Goal: Task Accomplishment & Management: Complete application form

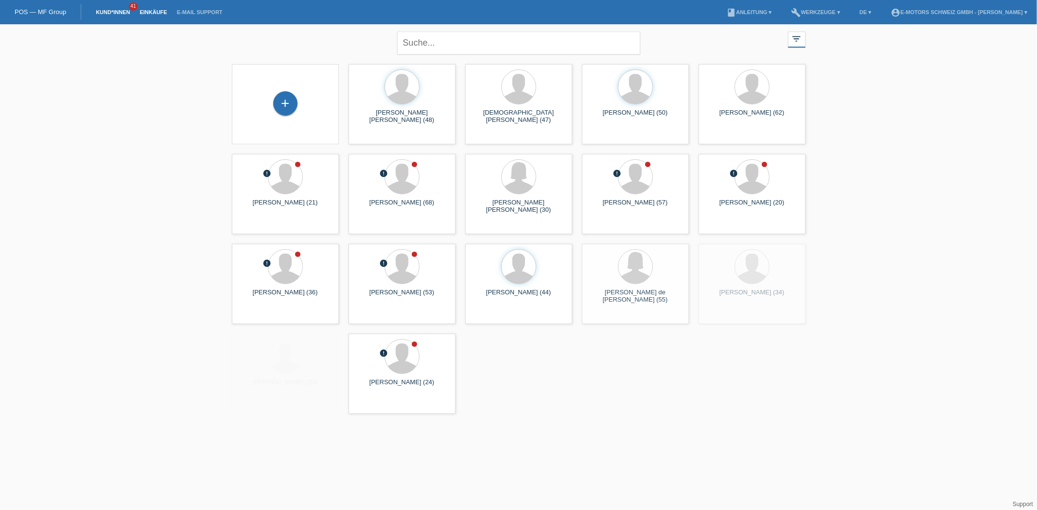
click at [155, 13] on link "Einkäufe" at bounding box center [153, 12] width 37 height 6
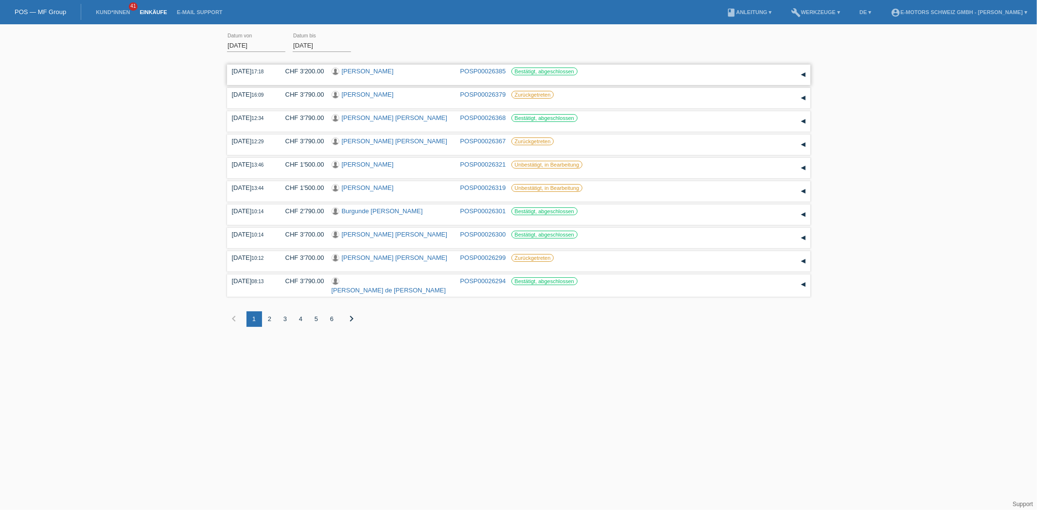
click at [358, 72] on link "[PERSON_NAME]" at bounding box center [368, 71] width 52 height 7
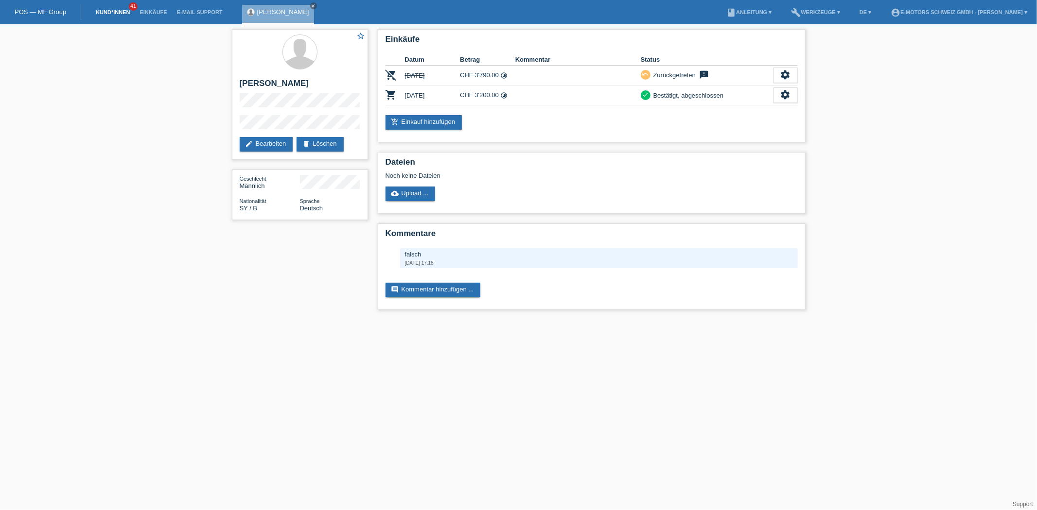
click at [125, 12] on link "Kund*innen" at bounding box center [113, 12] width 44 height 6
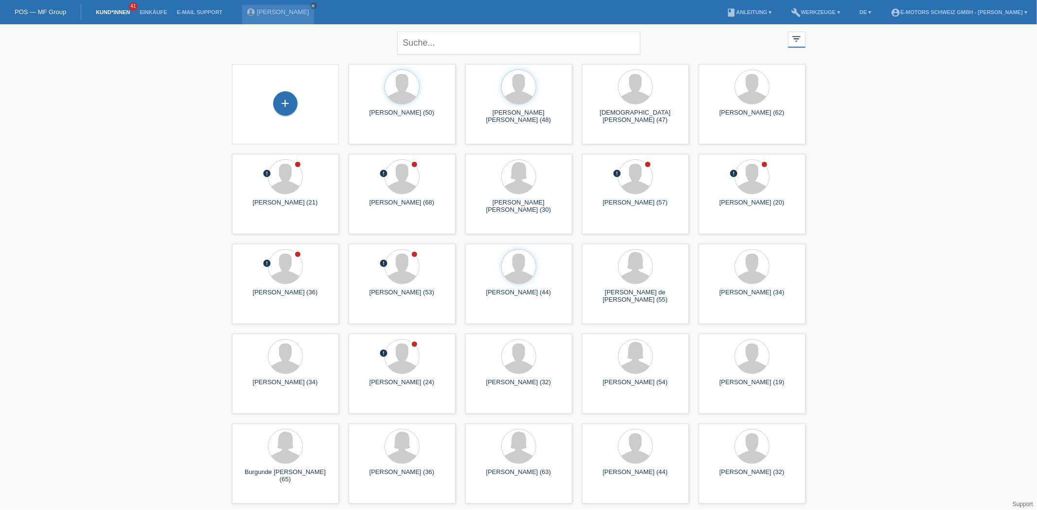
drag, startPoint x: 610, startPoint y: 182, endPoint x: 876, endPoint y: 238, distance: 271.7
click at [876, 238] on div "close filter_list view_module Alle Kund*innen anzeigen star Markierte Kund*inne…" at bounding box center [518, 266] width 1037 height 485
click at [859, 224] on div "close filter_list view_module Alle Kund*innen anzeigen star Markierte Kund*inne…" at bounding box center [518, 266] width 1037 height 485
click at [938, 271] on div "close filter_list view_module Alle Kund*innen anzeigen star Markierte Kund*inne…" at bounding box center [518, 266] width 1037 height 485
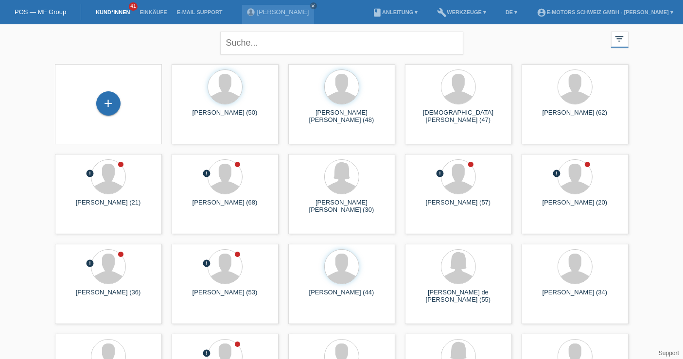
click at [156, 7] on li "Einkäufe" at bounding box center [153, 12] width 37 height 25
click at [156, 17] on li "Einkäufe" at bounding box center [153, 12] width 37 height 25
click at [149, 10] on link "Einkäufe" at bounding box center [153, 12] width 37 height 6
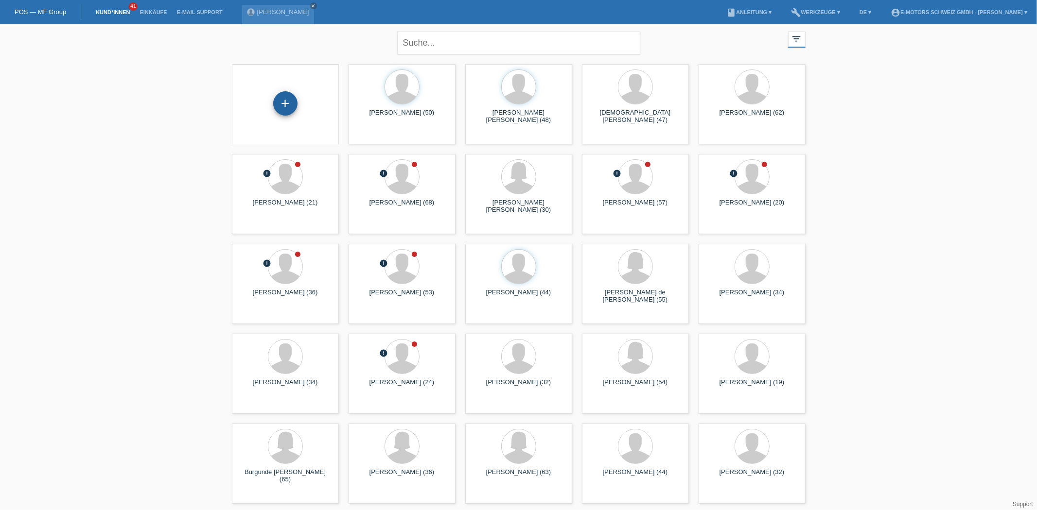
click at [281, 99] on div "+" at bounding box center [285, 103] width 24 height 24
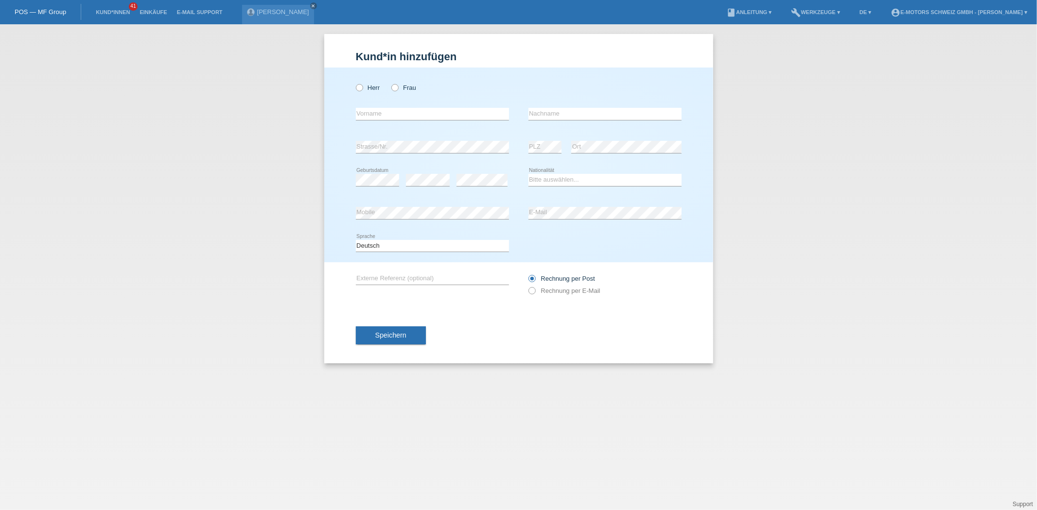
click at [399, 91] on div "Herr Frau" at bounding box center [432, 88] width 153 height 20
click at [390, 83] on icon at bounding box center [390, 83] width 0 height 0
click at [394, 90] on input "Frau" at bounding box center [394, 87] width 6 height 6
radio input "true"
click at [375, 118] on input "text" at bounding box center [432, 114] width 153 height 12
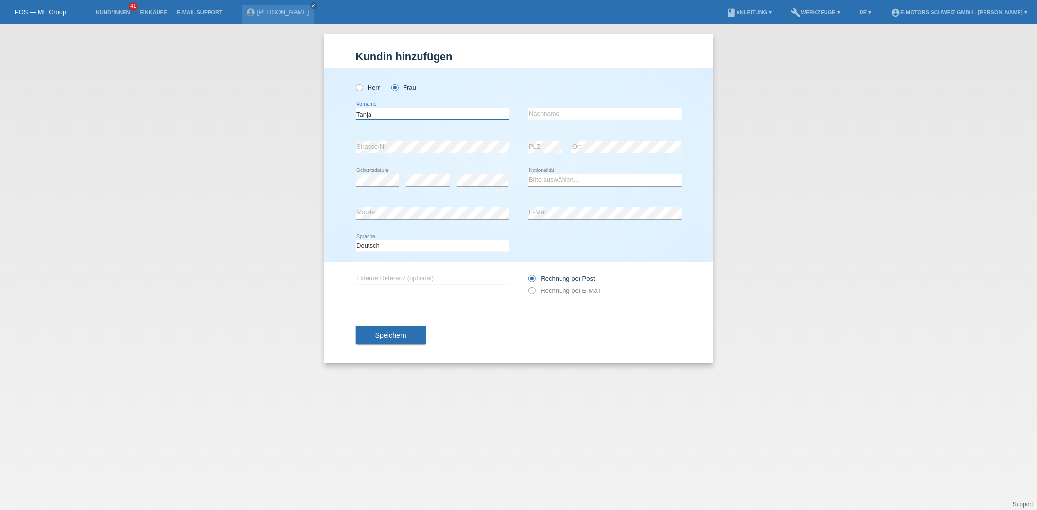
type input "Tanja"
type input "Sollersten"
click at [567, 176] on select "Bitte auswählen... Schweiz Deutschland Liechtenstein Österreich ------------ Af…" at bounding box center [604, 180] width 153 height 12
select select "CH"
click at [528, 174] on select "Bitte auswählen... Schweiz Deutschland Liechtenstein Österreich ------------ Af…" at bounding box center [604, 180] width 153 height 12
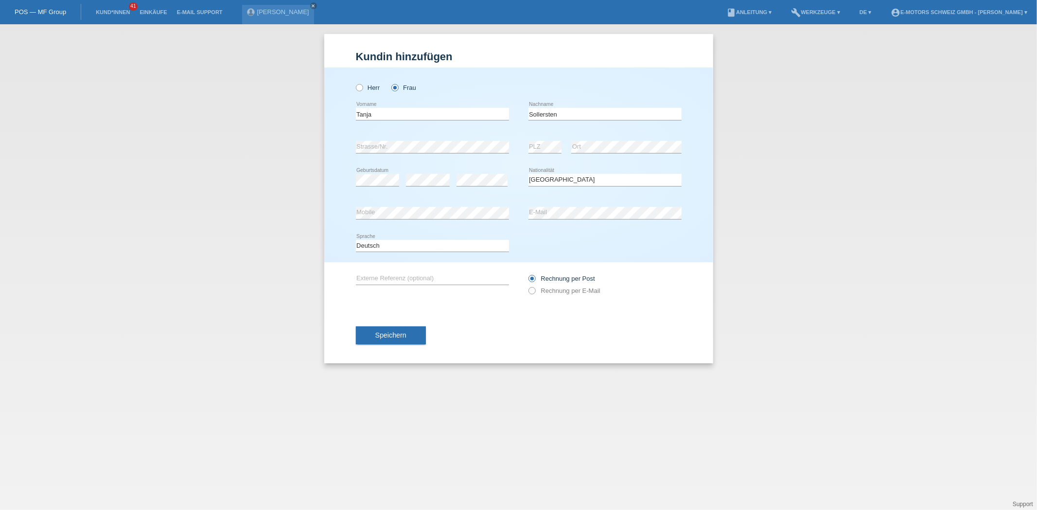
click at [317, 184] on div "Kund*in hinzufügen Kunde hinzufügen Kundin hinzufügen Herr Frau Tanja error Vor…" at bounding box center [518, 267] width 1037 height 486
click at [331, 218] on div "Herr Frau Tanja error Vorname" at bounding box center [518, 165] width 389 height 195
click at [518, 216] on div "error Mobile error E-Mail" at bounding box center [519, 213] width 326 height 33
click at [414, 333] on button "Speichern" at bounding box center [391, 336] width 70 height 18
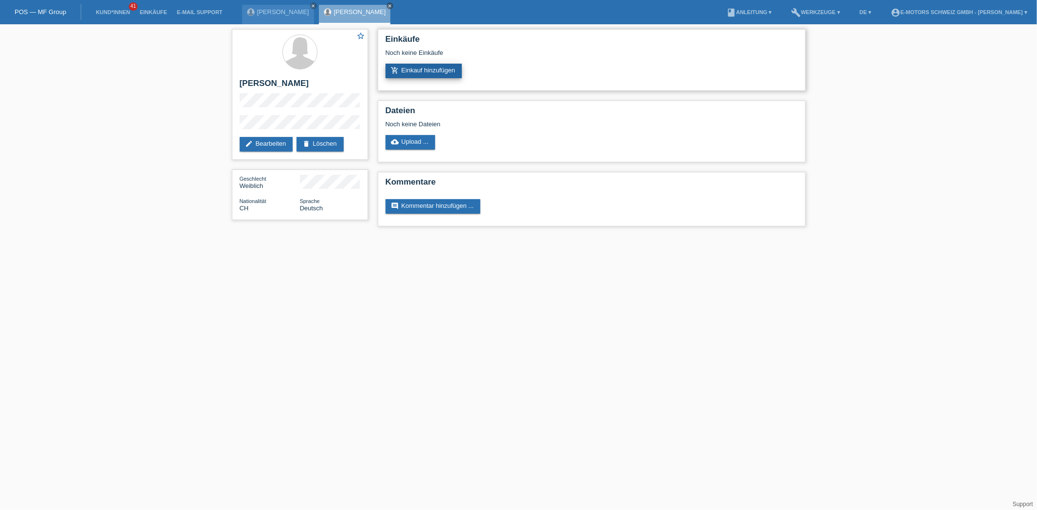
click at [428, 70] on link "add_shopping_cart Einkauf hinzufügen" at bounding box center [423, 71] width 77 height 15
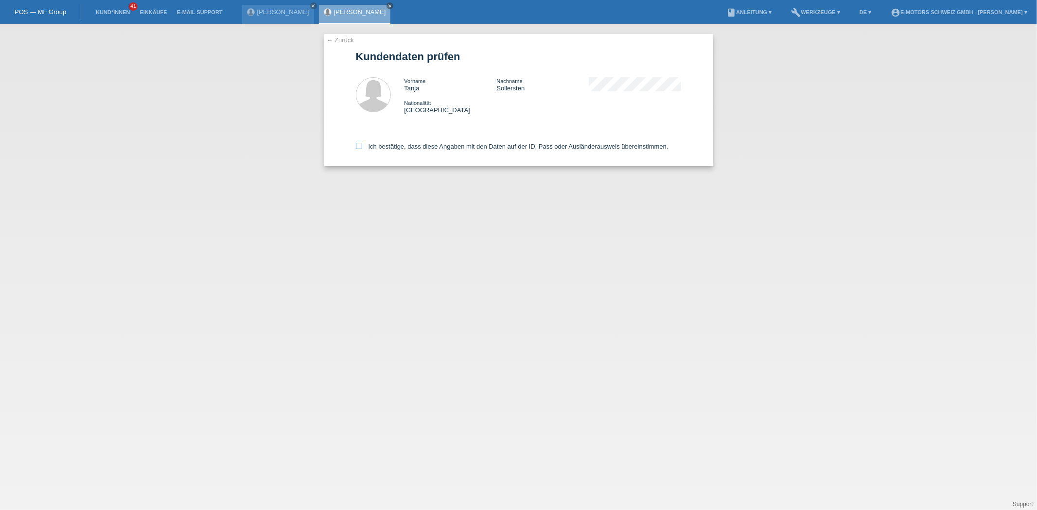
click at [439, 147] on label "Ich bestätige, dass diese Angaben mit den Daten auf der ID, Pass oder Ausländer…" at bounding box center [512, 146] width 312 height 7
click at [362, 147] on input "Ich bestätige, dass diese Angaben mit den Daten auf der ID, Pass oder Ausländer…" at bounding box center [359, 146] width 6 height 6
checkbox input "true"
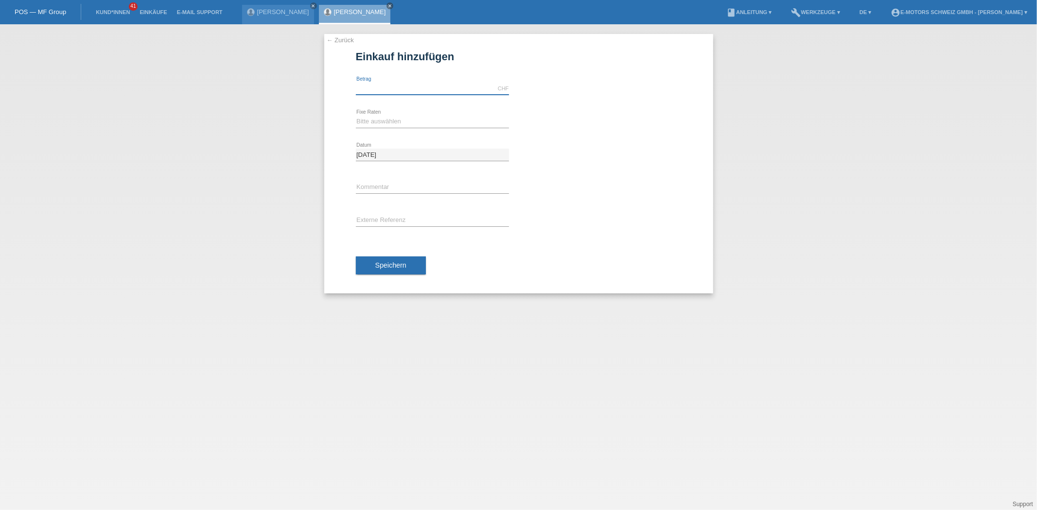
click at [396, 94] on input "text" at bounding box center [432, 89] width 153 height 12
type input "3990.00"
click at [404, 123] on select "Bitte auswählen 12 Raten 24 Raten 36 Raten 48 Raten" at bounding box center [432, 122] width 153 height 12
select select "214"
click at [356, 116] on select "Bitte auswählen 12 Raten 24 Raten 36 Raten 48 Raten" at bounding box center [432, 122] width 153 height 12
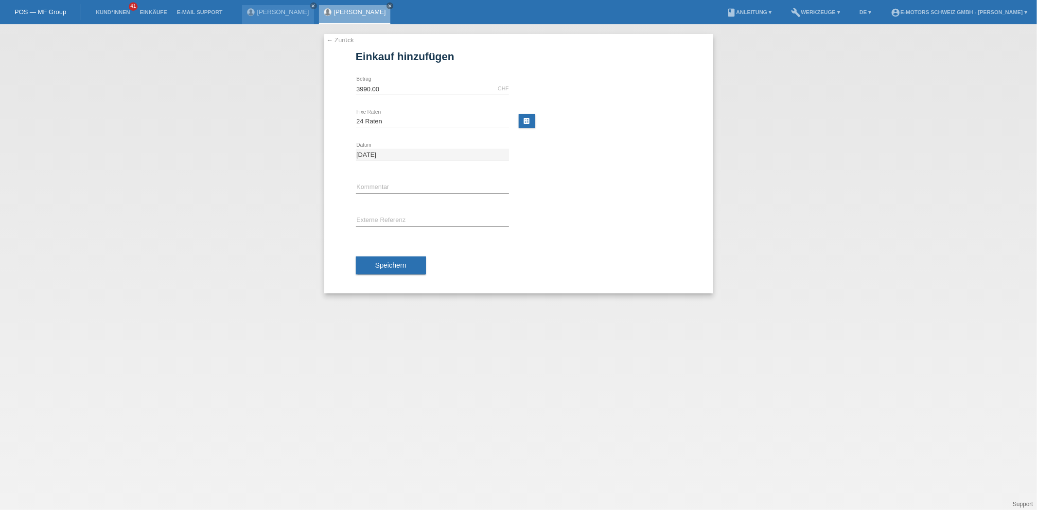
click at [412, 268] on button "Speichern" at bounding box center [391, 266] width 70 height 18
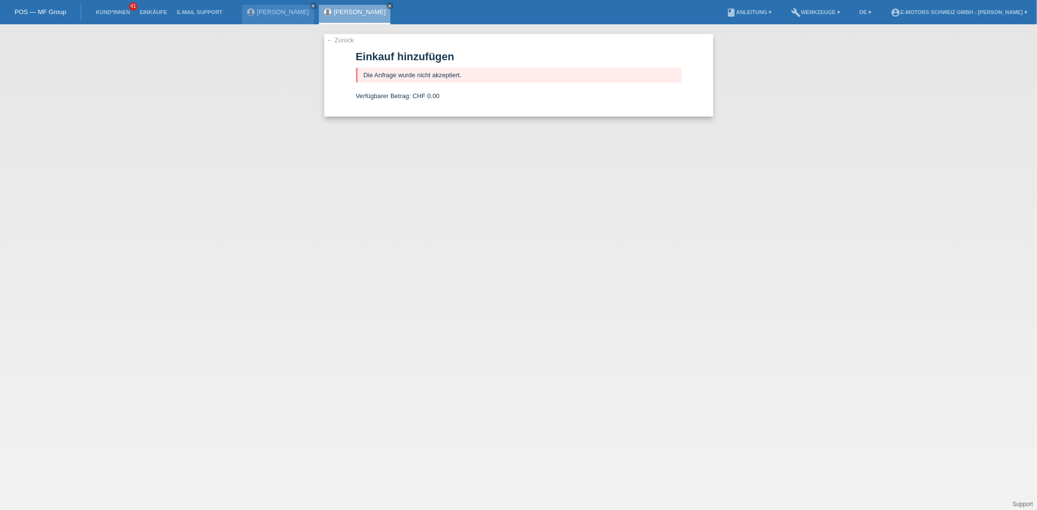
click at [334, 14] on link "[PERSON_NAME]" at bounding box center [360, 11] width 52 height 7
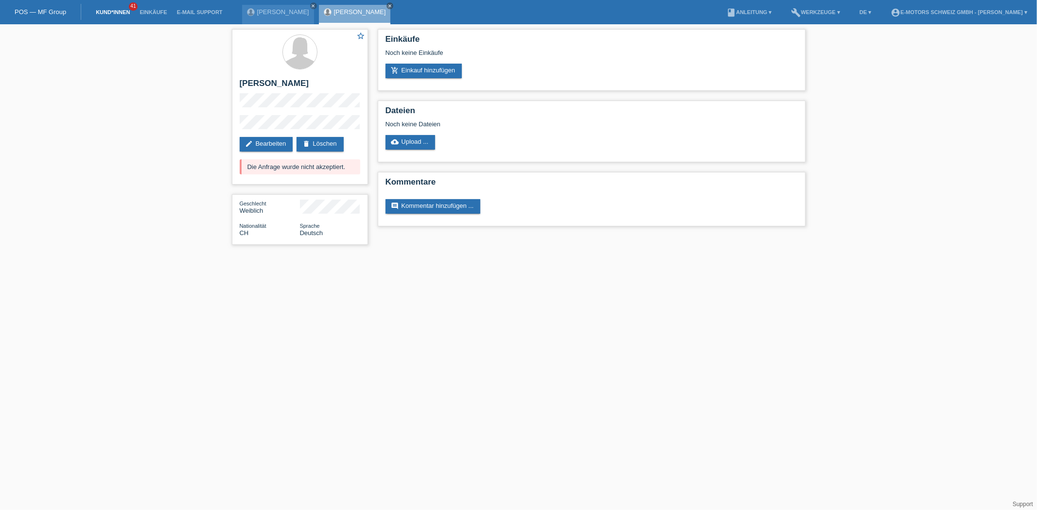
click at [103, 11] on link "Kund*innen" at bounding box center [113, 12] width 44 height 6
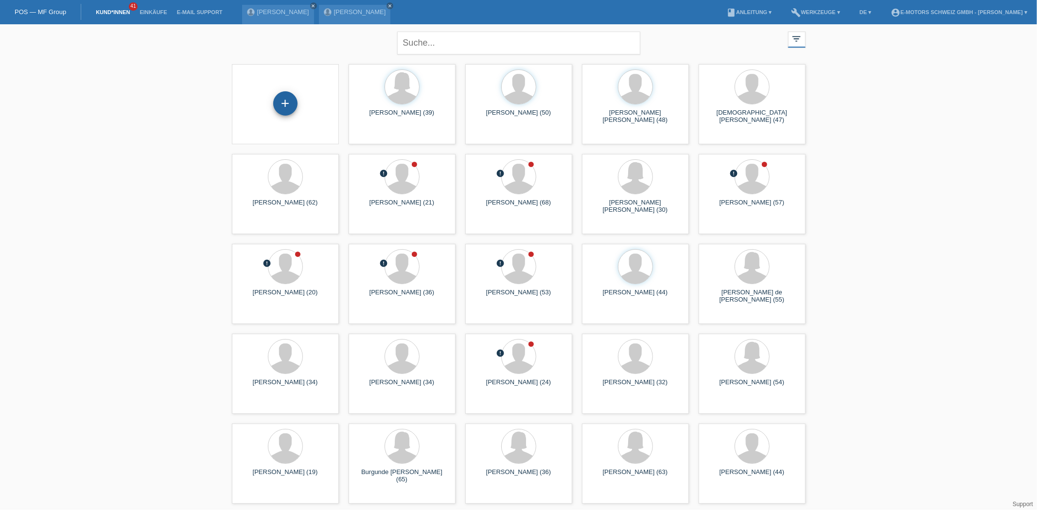
click at [287, 101] on div "+" at bounding box center [285, 103] width 24 height 24
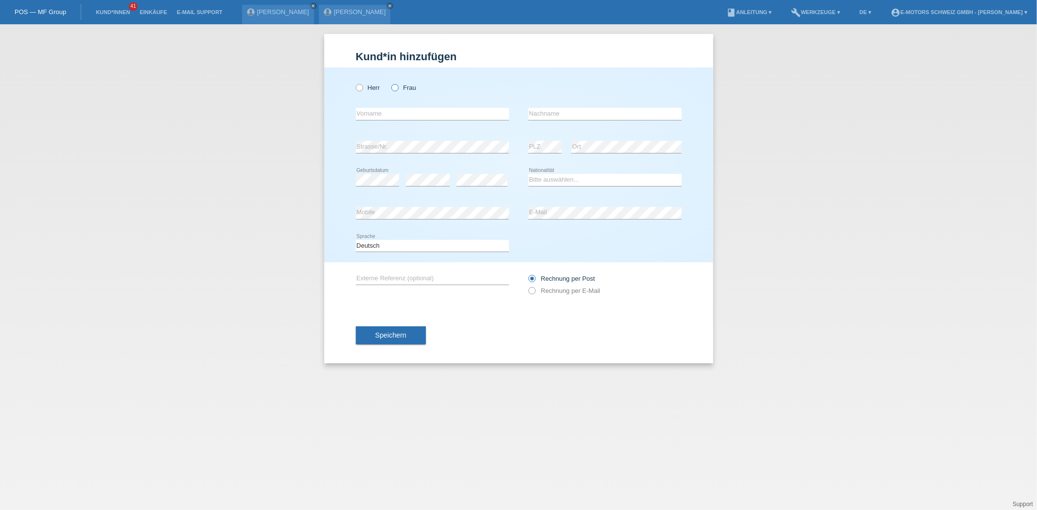
click at [400, 86] on label "Frau" at bounding box center [403, 87] width 25 height 7
click at [398, 86] on input "Frau" at bounding box center [394, 87] width 6 height 6
radio input "true"
click at [515, 137] on div "error Strasse/Nr. error PLZ error Ort" at bounding box center [519, 147] width 326 height 33
click at [334, 211] on div "Herr Frau error Vorname error" at bounding box center [518, 165] width 389 height 195
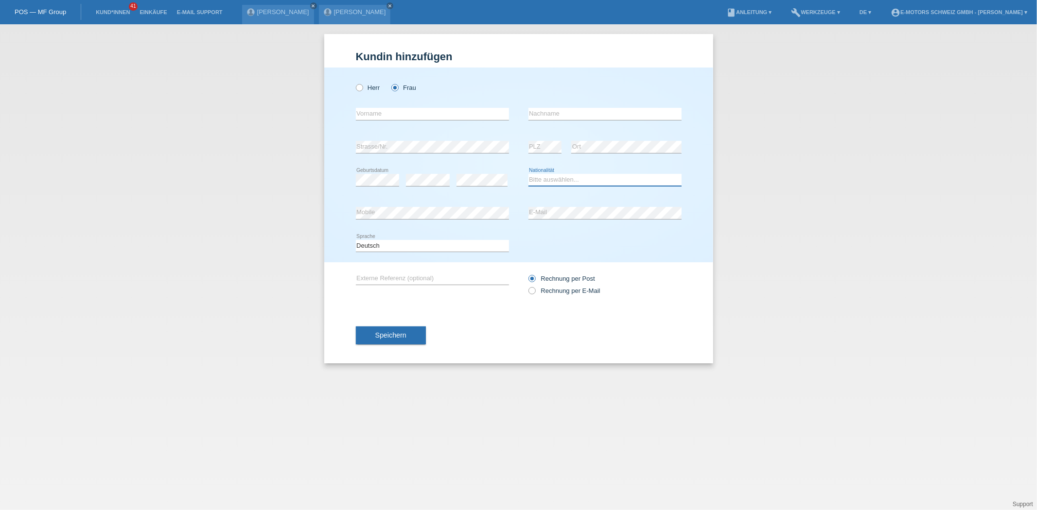
click at [566, 176] on select "Bitte auswählen... Schweiz Deutschland Liechtenstein Österreich ------------ Af…" at bounding box center [604, 180] width 153 height 12
select select "AT"
click at [528, 174] on select "Bitte auswählen... Schweiz Deutschland Liechtenstein Österreich ------------ Af…" at bounding box center [604, 180] width 153 height 12
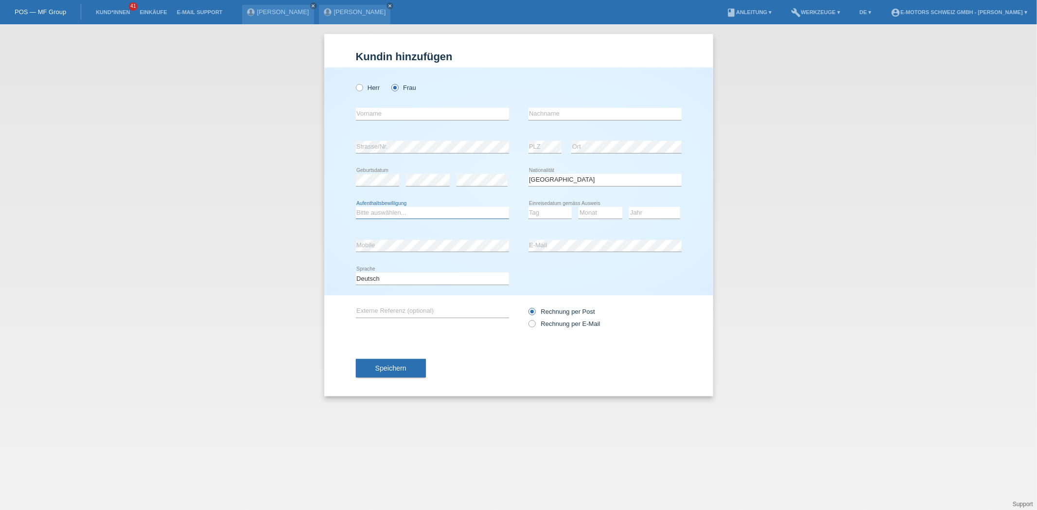
click at [428, 210] on select "Bitte auswählen... C B B - Flüchtlingsstatus Andere" at bounding box center [432, 213] width 153 height 12
click at [402, 112] on input "text" at bounding box center [432, 114] width 153 height 12
type input "[PERSON_NAME]"
type input "Peric"
click at [416, 210] on select "Bitte auswählen... C B B - Flüchtlingsstatus Andere" at bounding box center [432, 213] width 153 height 12
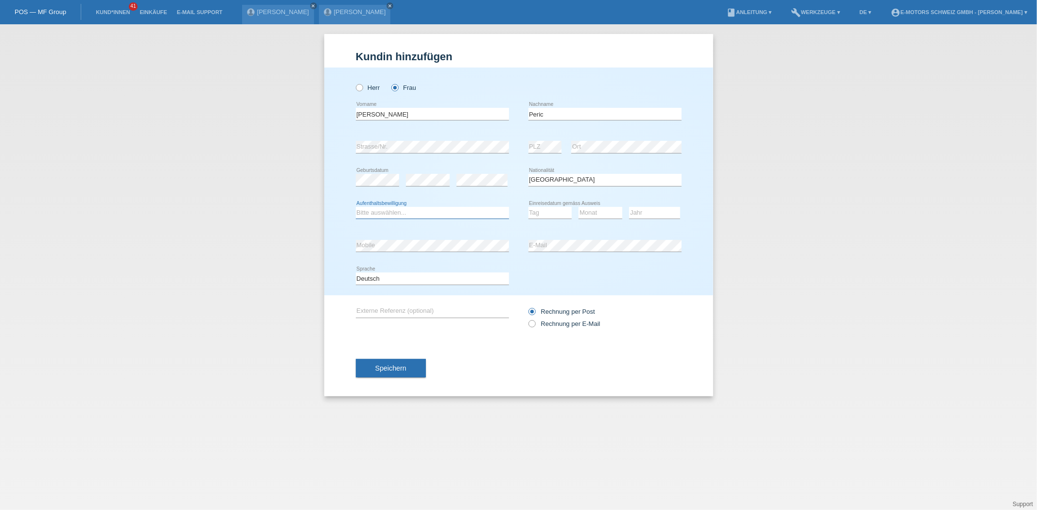
select select "C"
click at [356, 207] on select "Bitte auswählen... C B B - Flüchtlingsstatus Andere" at bounding box center [432, 213] width 153 height 12
click at [552, 214] on select "Tag 01 02 03 04 05 06 07 08 09 10 11" at bounding box center [550, 213] width 44 height 12
select select "26"
click at [528, 207] on select "Tag 01 02 03 04 05 06 07 08 09 10 11" at bounding box center [550, 213] width 44 height 12
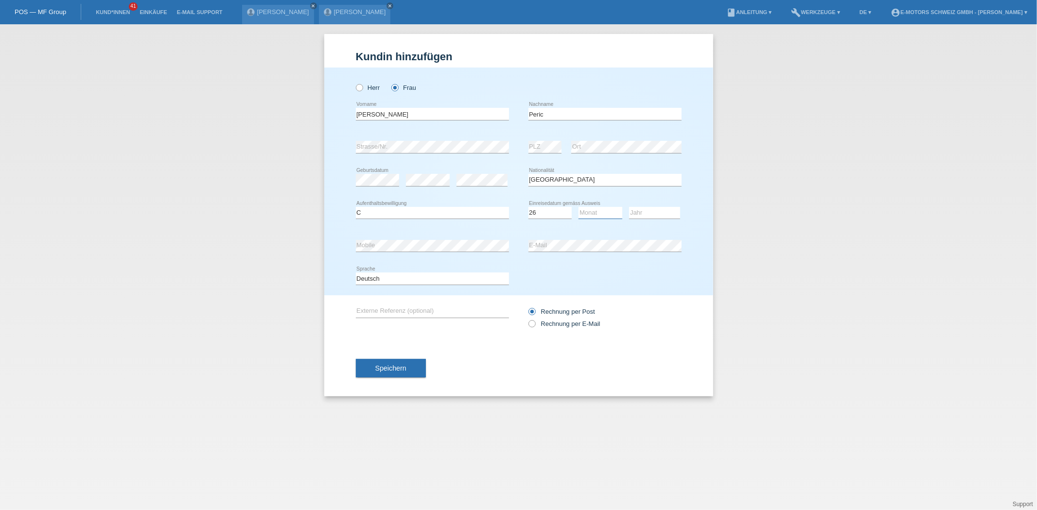
drag, startPoint x: 604, startPoint y: 210, endPoint x: 604, endPoint y: 215, distance: 4.9
click at [604, 210] on select "Monat 01 02 03 04 05 06 07 08 09 10 11" at bounding box center [600, 213] width 44 height 12
select select "12"
click at [578, 207] on select "Monat 01 02 03 04 05 06 07 08 09 10 11" at bounding box center [600, 213] width 44 height 12
click at [632, 214] on select "Jahr 2025 2024 2023 2022 2021 2020 2019 2018 2017 2016 2015 2014 2013 2012 2011…" at bounding box center [654, 213] width 51 height 12
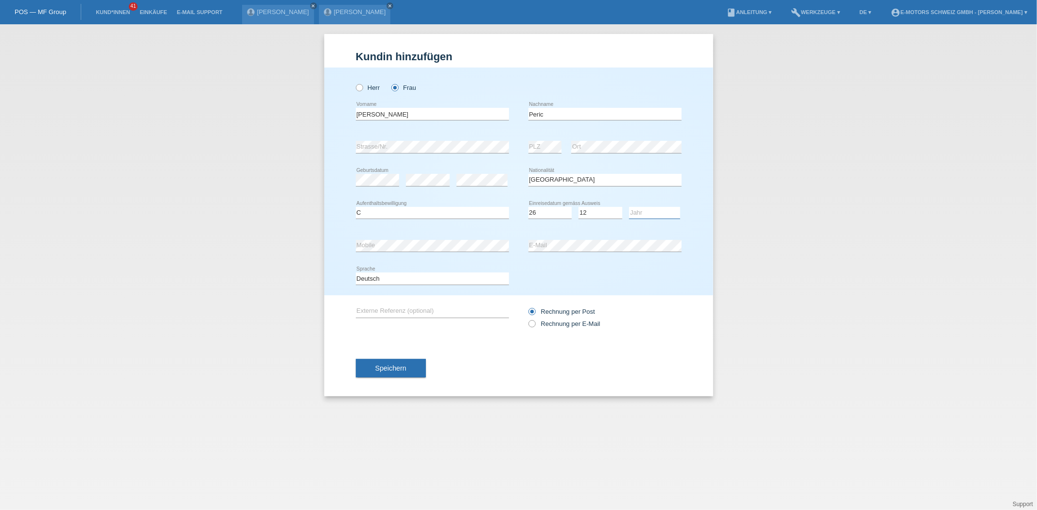
select select "2017"
click at [629, 207] on select "Jahr 2025 2024 2023 2022 2021 2020 2019 2018 2017 2016 2015 2014 2013 2012 2011…" at bounding box center [654, 213] width 51 height 12
click at [396, 371] on span "Speichern" at bounding box center [390, 368] width 31 height 8
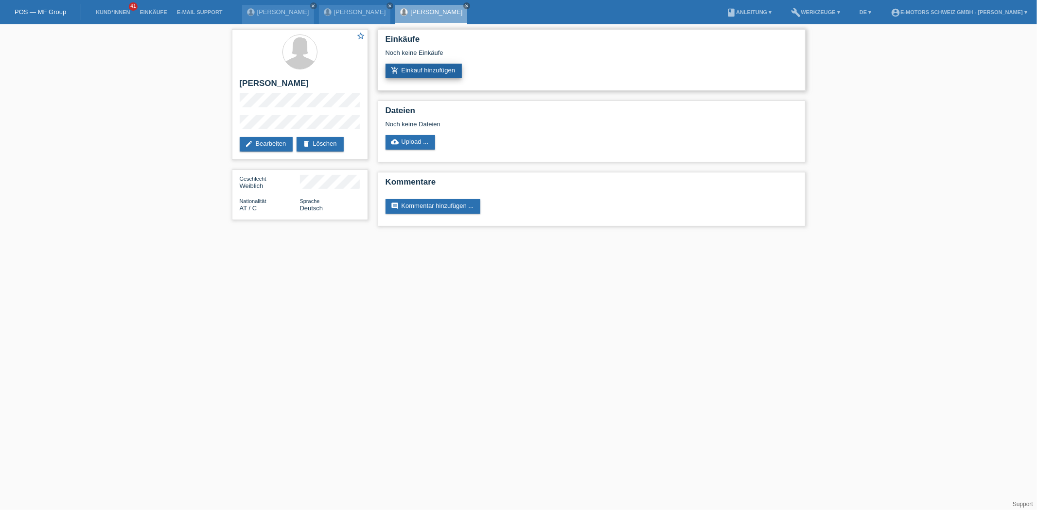
click at [420, 70] on link "add_shopping_cart Einkauf hinzufügen" at bounding box center [423, 71] width 77 height 15
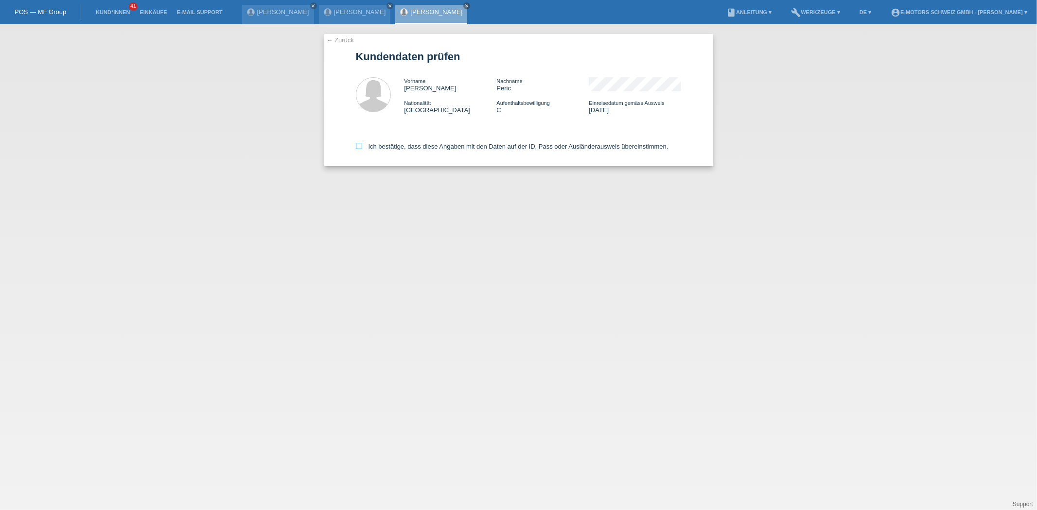
click at [394, 143] on label "Ich bestätige, dass diese Angaben mit den Daten auf der ID, Pass oder Ausländer…" at bounding box center [512, 146] width 312 height 7
click at [362, 143] on input "Ich bestätige, dass diese Angaben mit den Daten auf der ID, Pass oder Ausländer…" at bounding box center [359, 146] width 6 height 6
checkbox input "true"
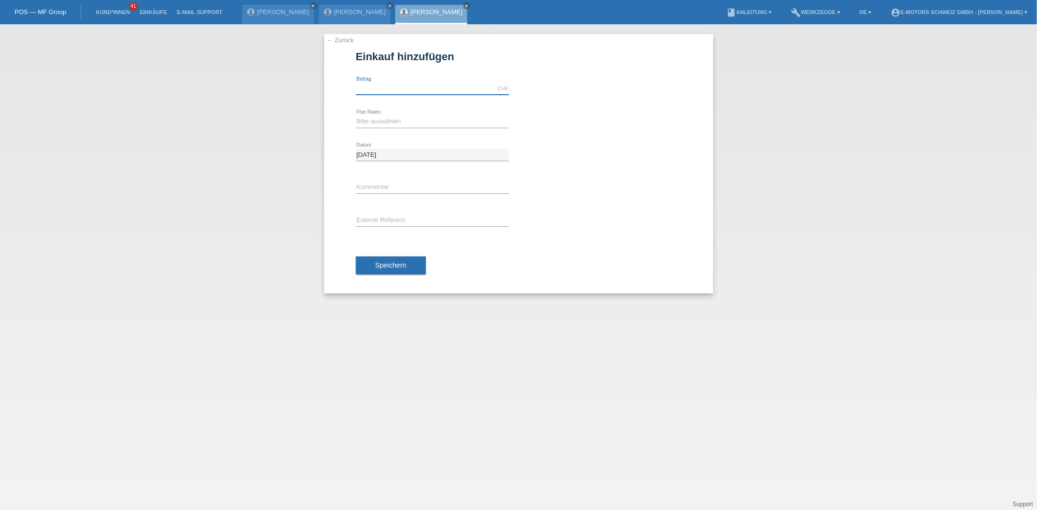
click at [391, 91] on input "text" at bounding box center [432, 89] width 153 height 12
type input "9000.00"
click at [384, 116] on select "Bitte auswählen 12 Raten 24 Raten 36 Raten 48 Raten" at bounding box center [432, 122] width 153 height 12
select select "214"
click at [356, 116] on select "Bitte auswählen 12 Raten 24 Raten 36 Raten 48 Raten" at bounding box center [432, 122] width 153 height 12
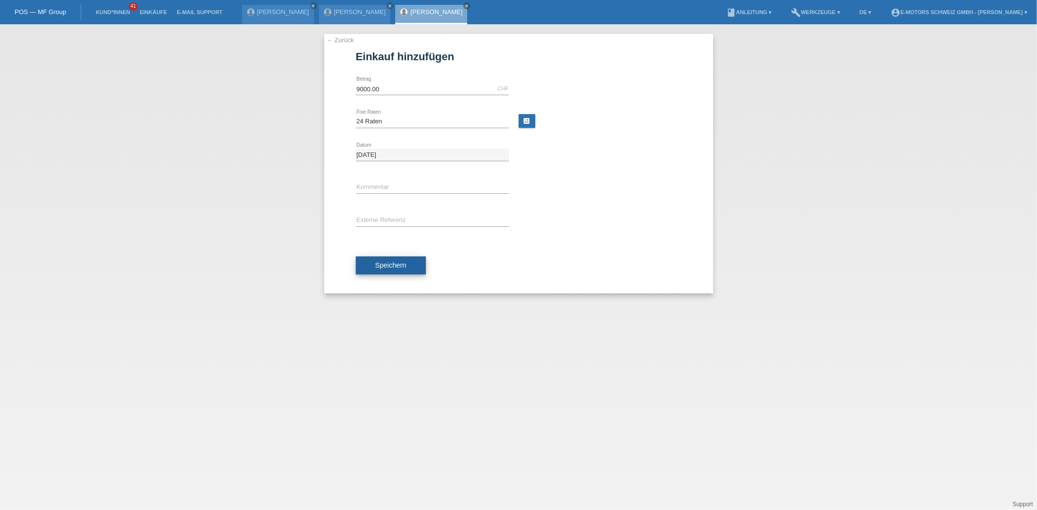
click at [419, 267] on button "Speichern" at bounding box center [391, 266] width 70 height 18
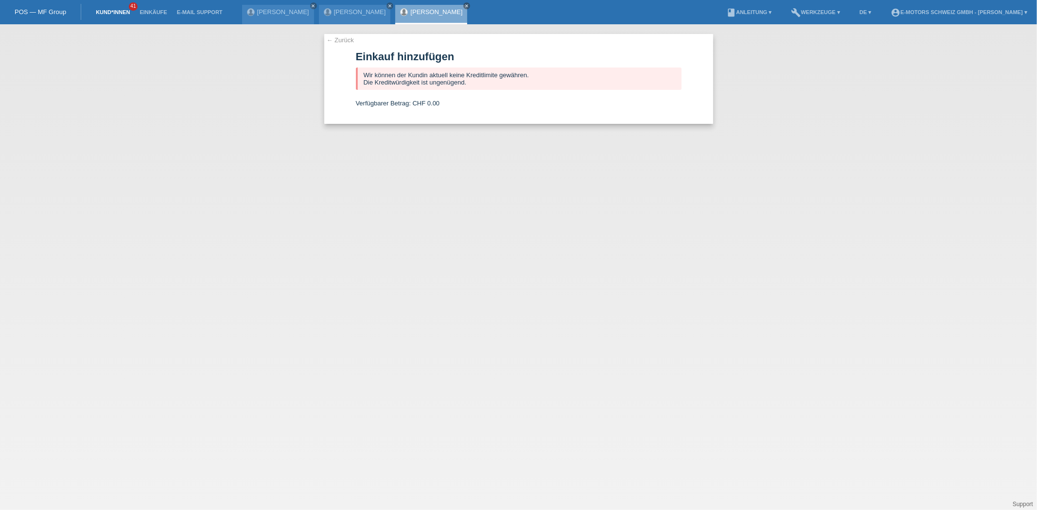
click at [109, 15] on link "Kund*innen" at bounding box center [113, 12] width 44 height 6
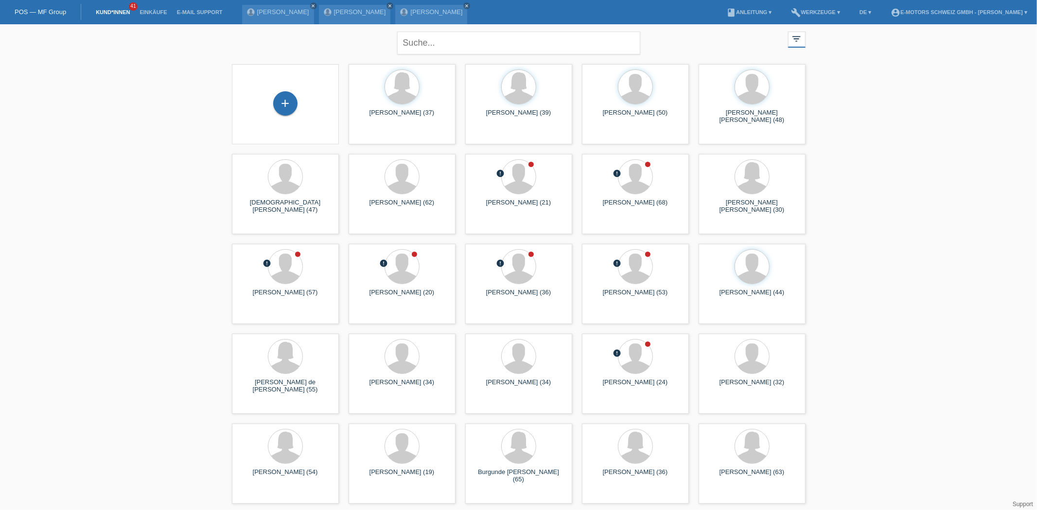
click at [920, 146] on div "close filter_list view_module Alle Kund*innen anzeigen star Markierte Kund*inne…" at bounding box center [518, 266] width 1037 height 485
click at [444, 52] on input "text" at bounding box center [518, 43] width 243 height 23
type input "edgar"
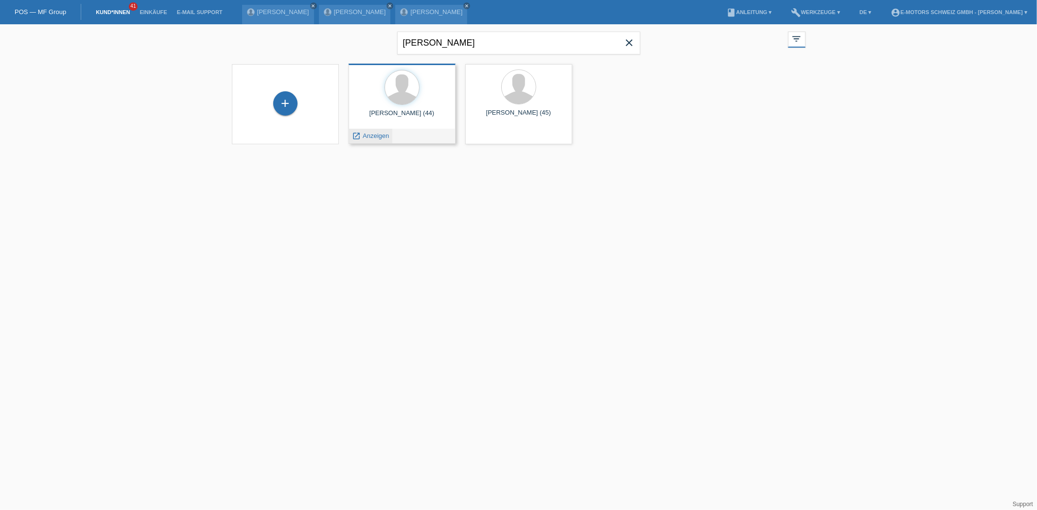
click at [380, 139] on div "launch Anzeigen" at bounding box center [371, 136] width 44 height 15
click at [373, 137] on span "Anzeigen" at bounding box center [376, 135] width 26 height 7
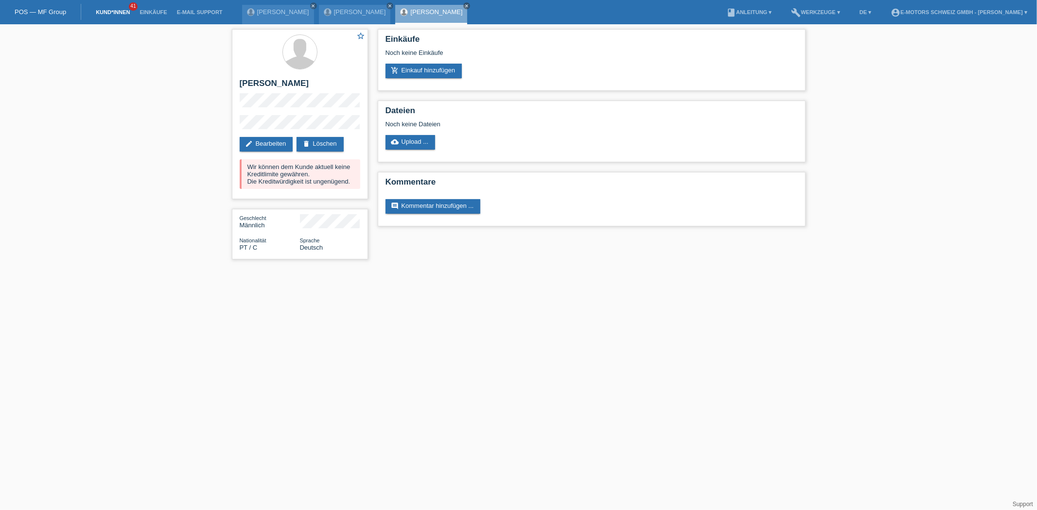
click at [118, 14] on link "Kund*innen" at bounding box center [113, 12] width 44 height 6
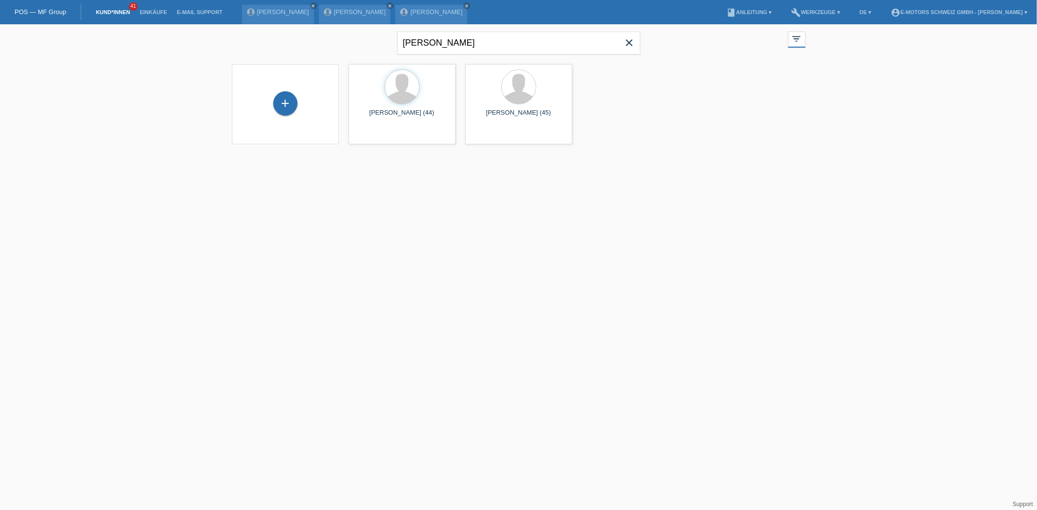
click at [626, 45] on icon "close" at bounding box center [630, 43] width 12 height 12
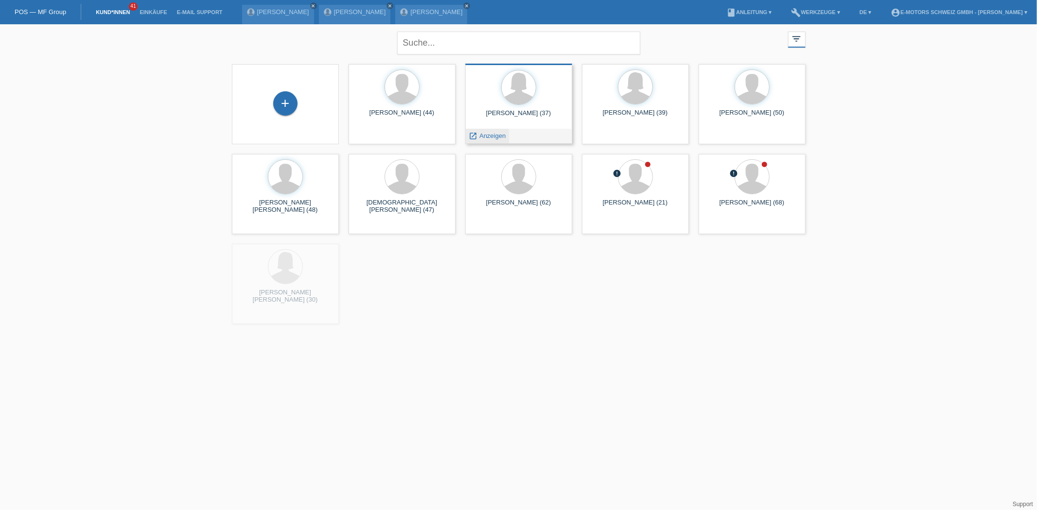
click at [485, 135] on span "Anzeigen" at bounding box center [492, 135] width 26 height 7
